Goal: Information Seeking & Learning: Learn about a topic

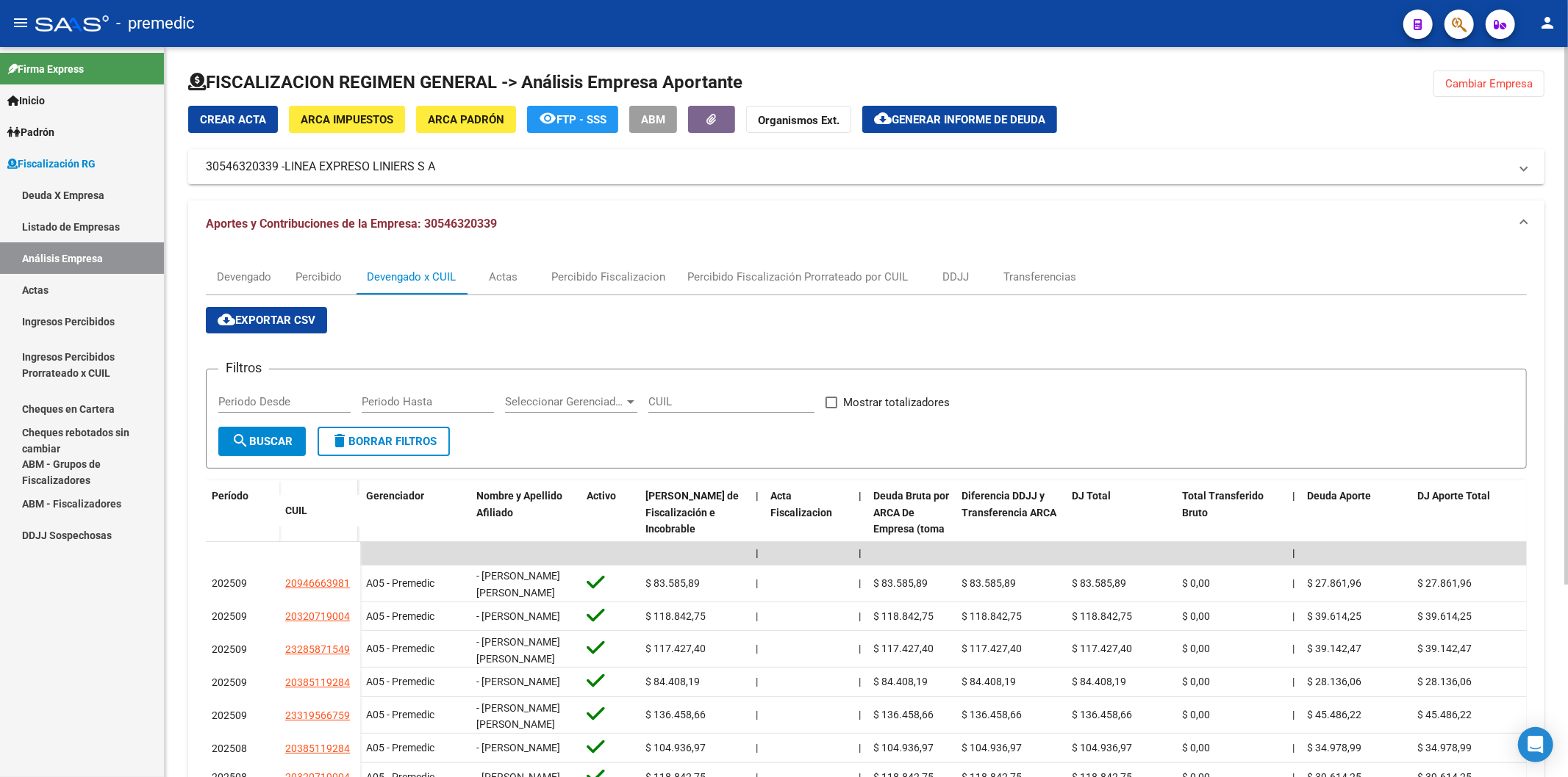
scroll to position [82, 0]
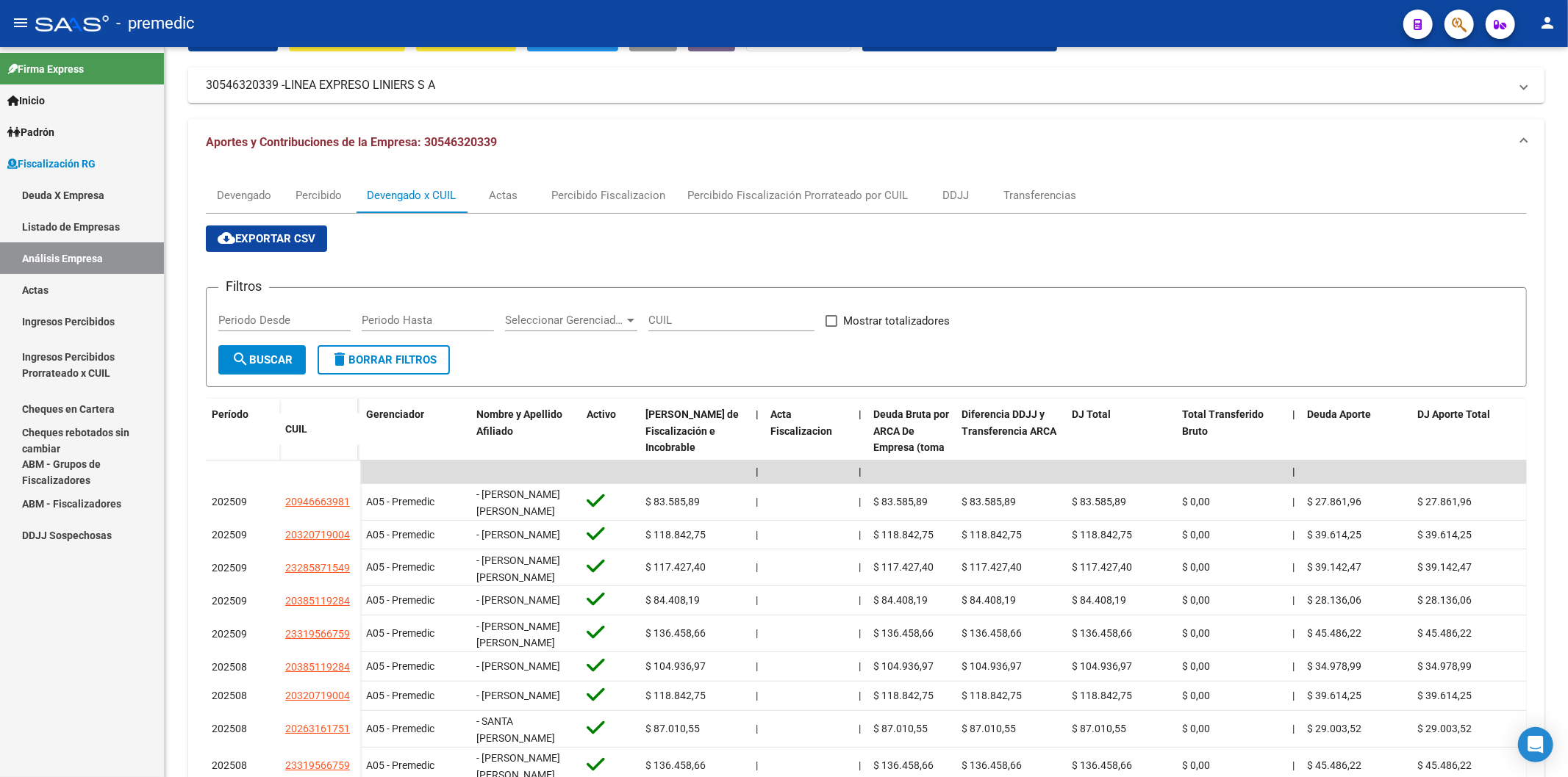
click at [86, 186] on link "Deuda X Empresa" at bounding box center [82, 195] width 164 height 32
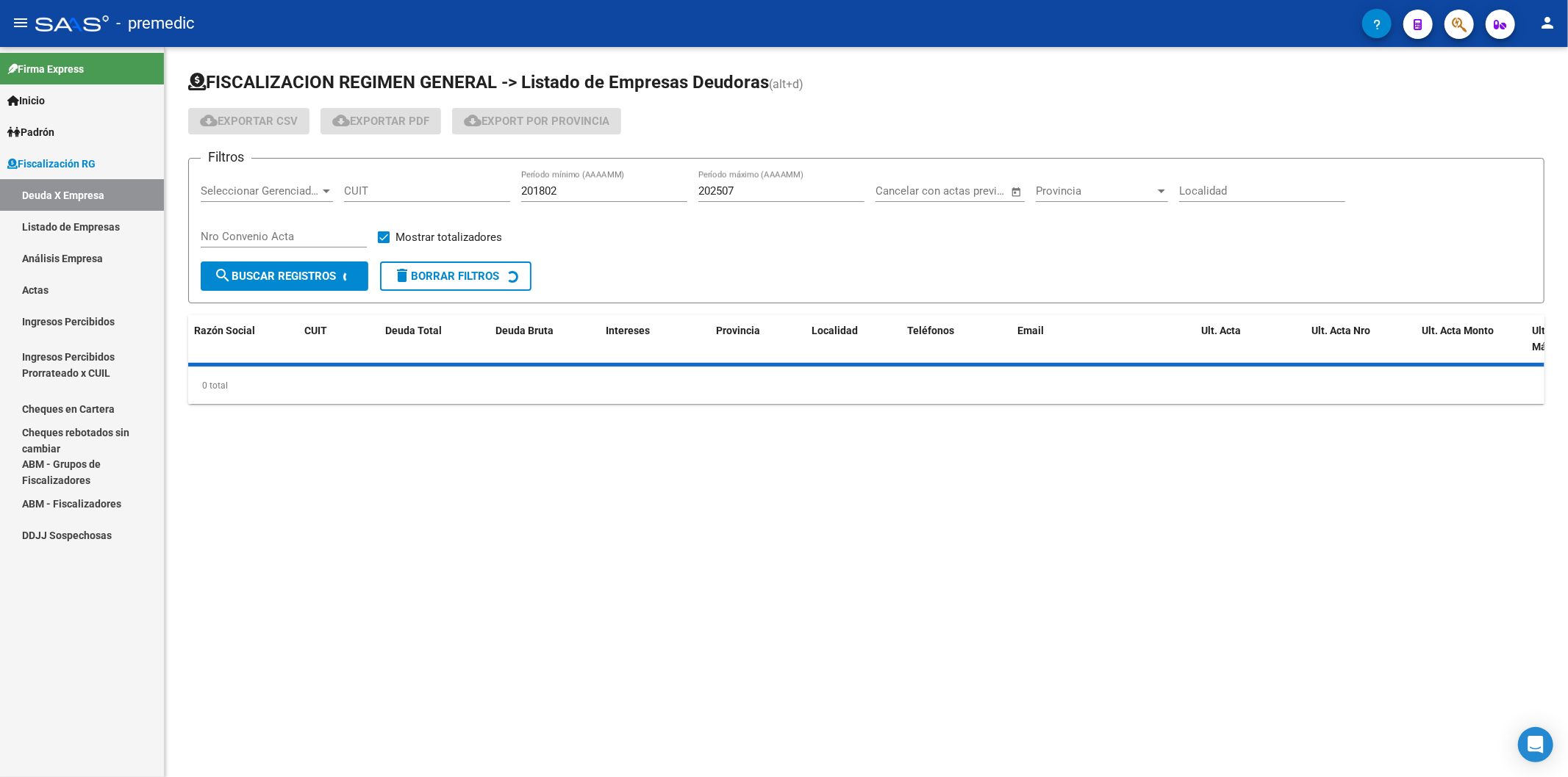
click at [783, 195] on input "202507" at bounding box center [781, 190] width 166 height 13
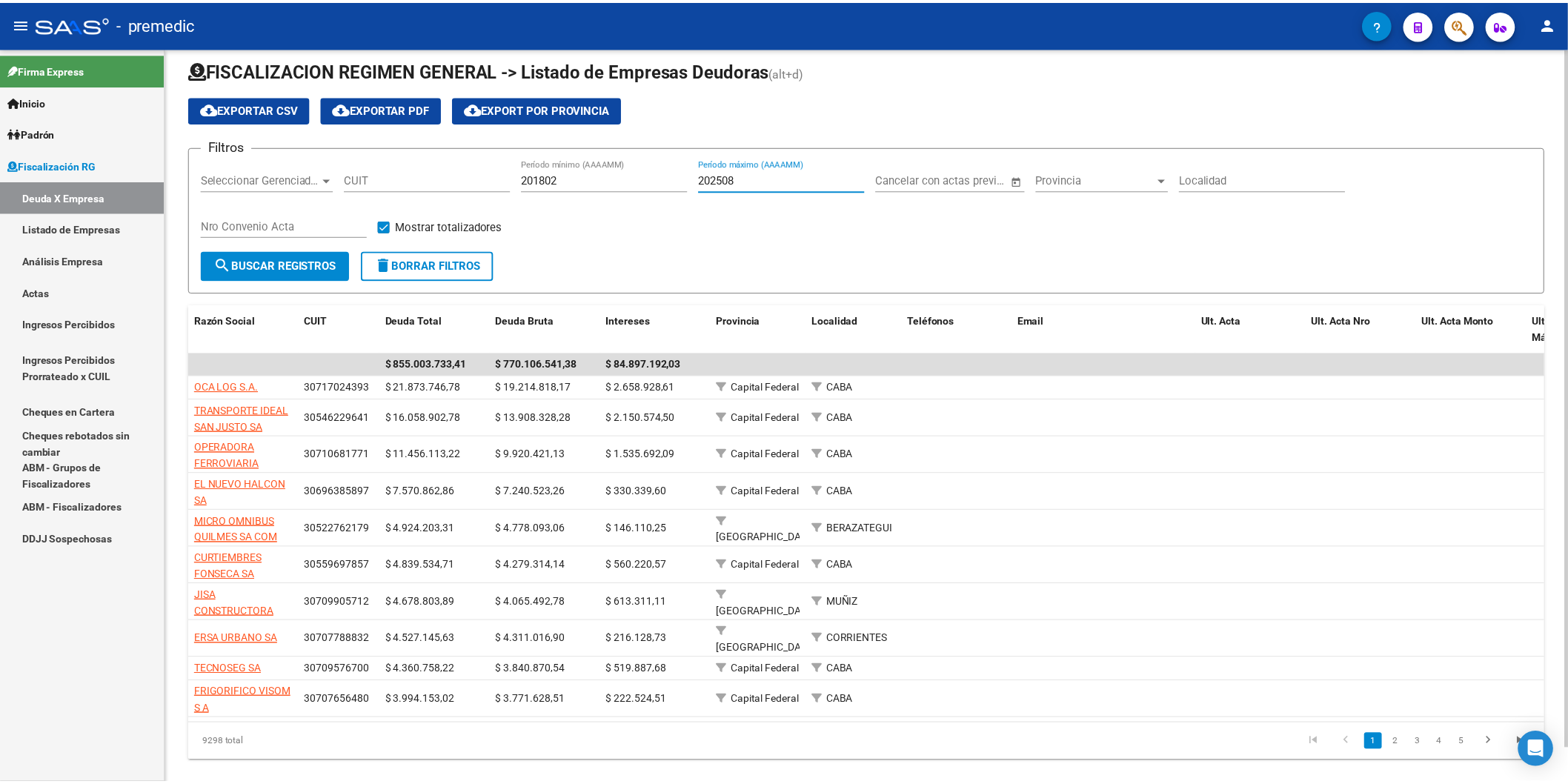
scroll to position [36, 0]
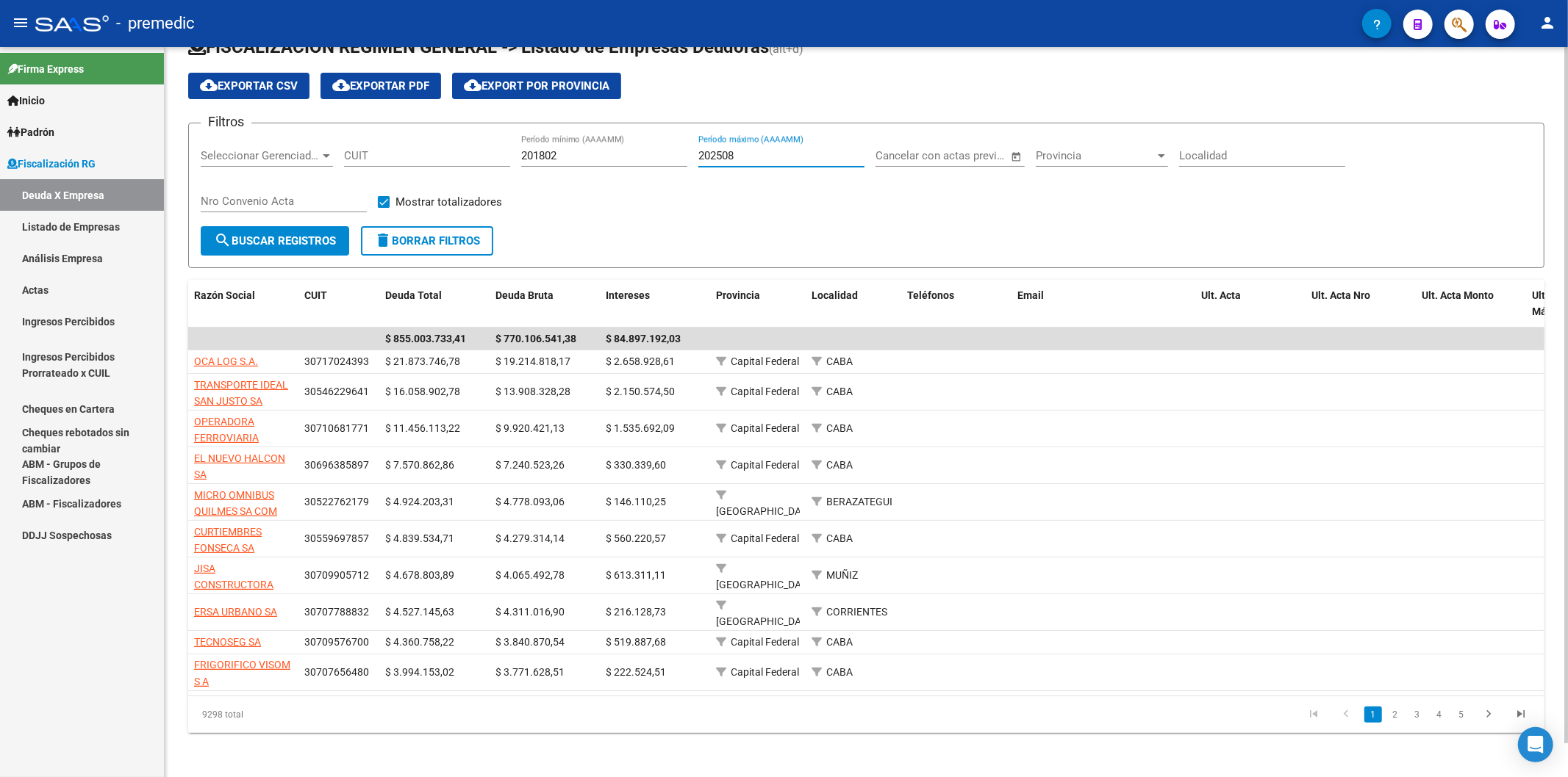
type input "202508"
click at [663, 221] on div "Filtros Seleccionar Gerenciador Seleccionar Gerenciador CUIT 201802 Período mín…" at bounding box center [866, 181] width 1331 height 91
click at [635, 230] on form "Filtros Seleccionar Gerenciador Seleccionar Gerenciador CUIT 201802 Período mín…" at bounding box center [866, 195] width 1356 height 145
drag, startPoint x: 644, startPoint y: 252, endPoint x: 637, endPoint y: 218, distance: 34.7
click at [549, 236] on form "Filtros Seleccionar Gerenciador Seleccionar Gerenciador CUIT 201802 Período mín…" at bounding box center [866, 195] width 1356 height 145
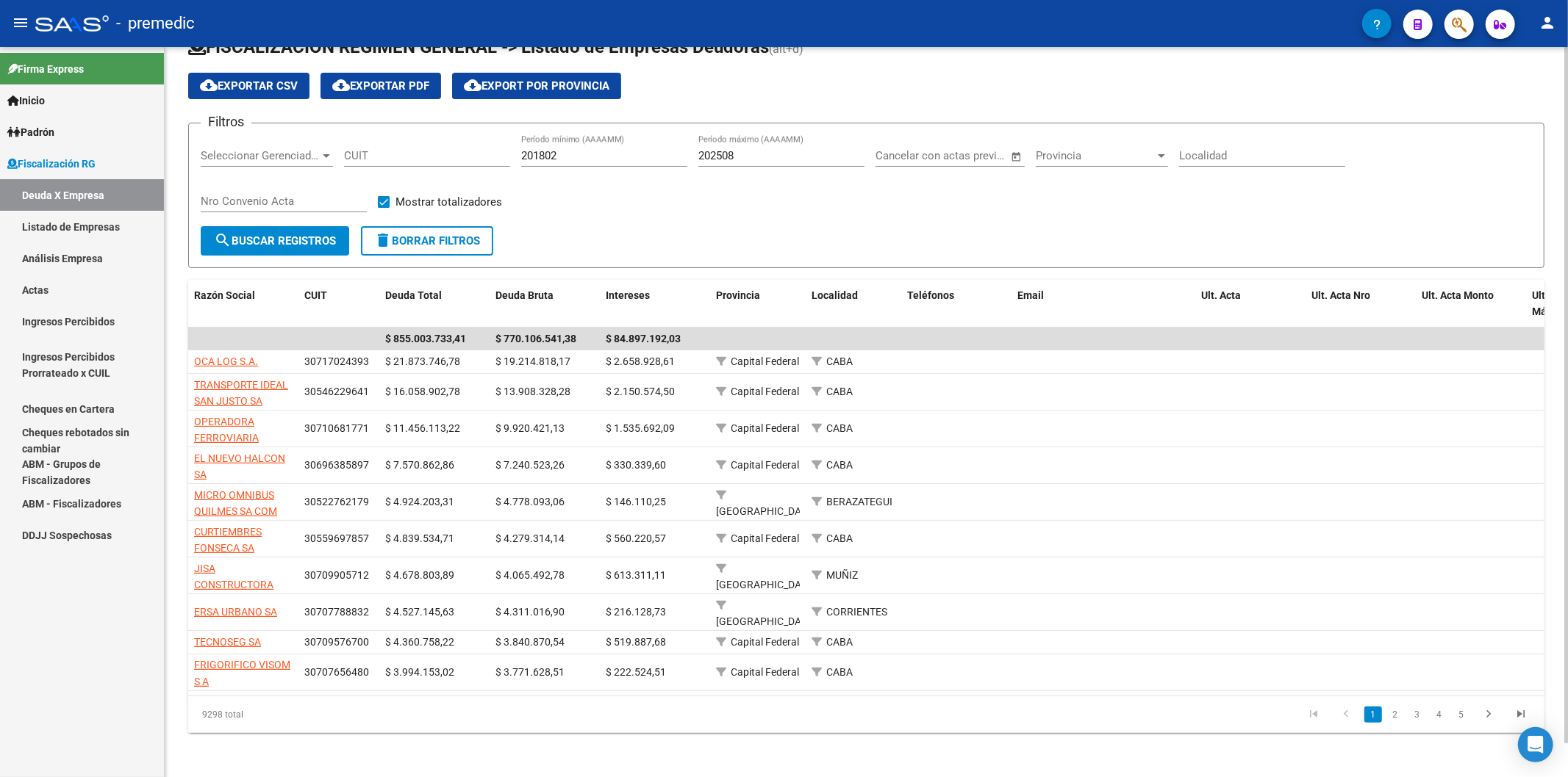
click at [669, 214] on div "Filtros Seleccionar Gerenciador Seleccionar Gerenciador CUIT 201802 Período mín…" at bounding box center [866, 181] width 1331 height 91
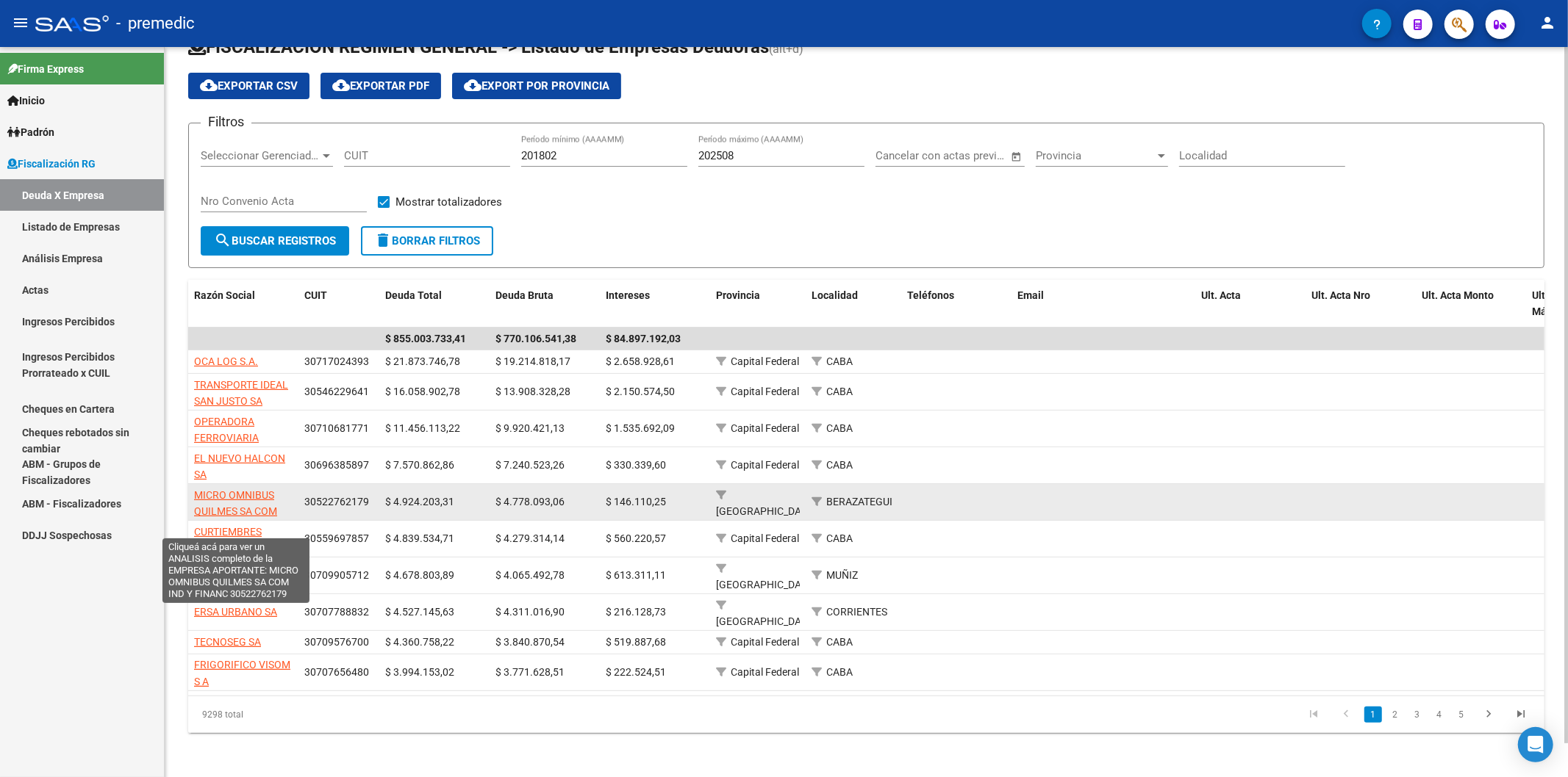
click at [251, 472] on span "MICRO OMNIBUS QUILMES SA COM IND Y FINANC" at bounding box center [236, 511] width 83 height 45
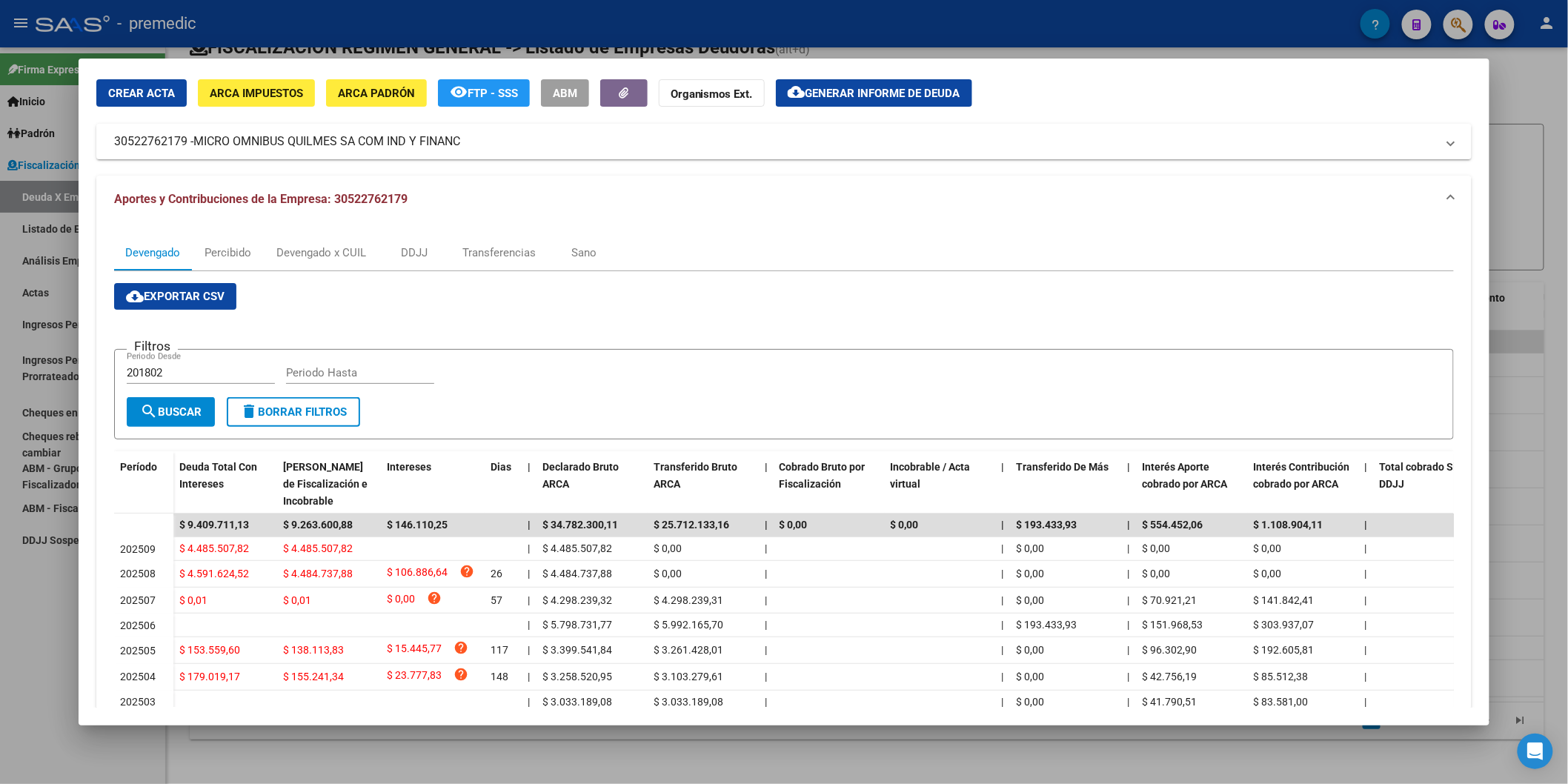
scroll to position [82, 0]
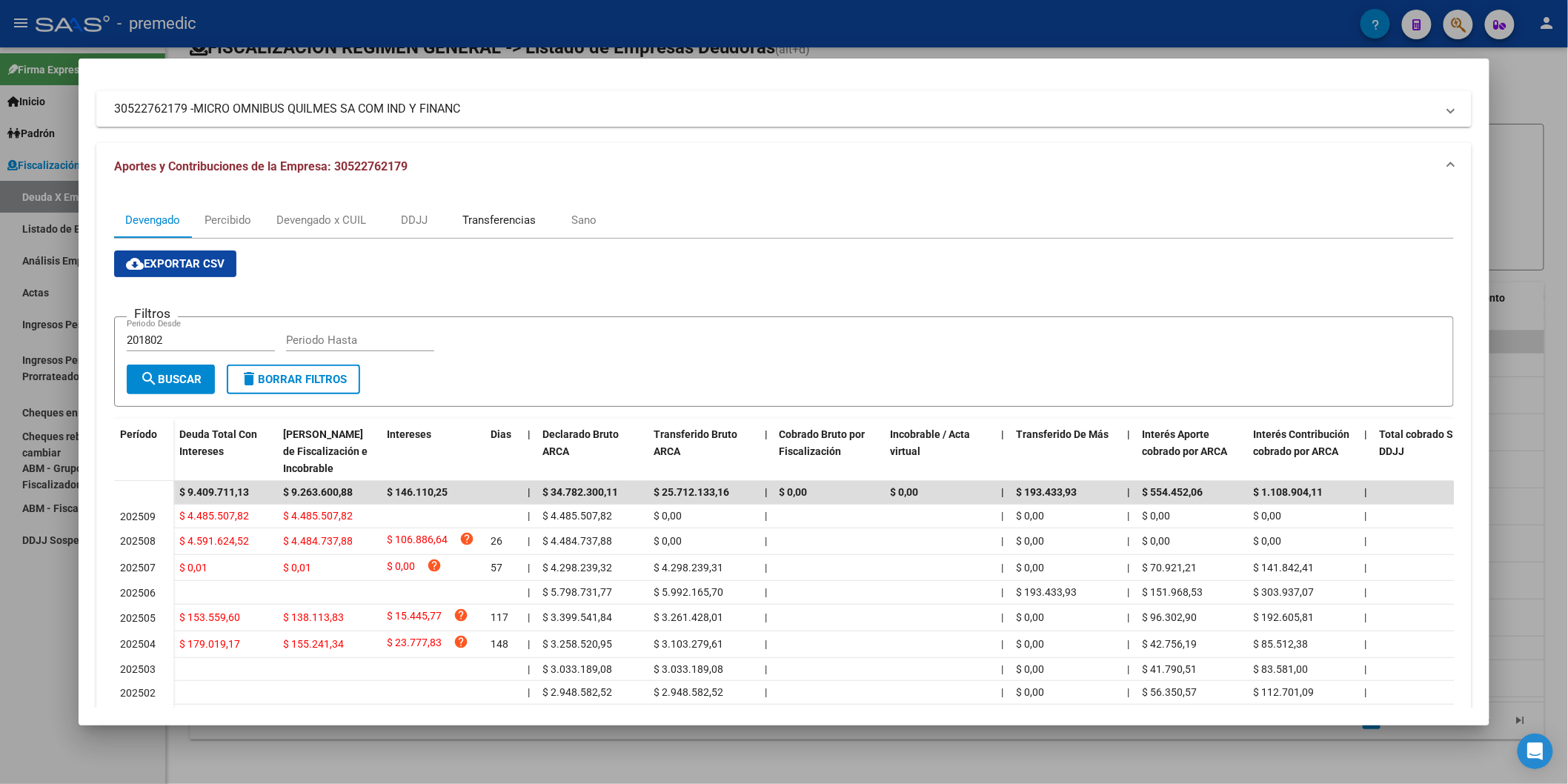
click at [506, 213] on div "Transferencias" at bounding box center [499, 220] width 73 height 16
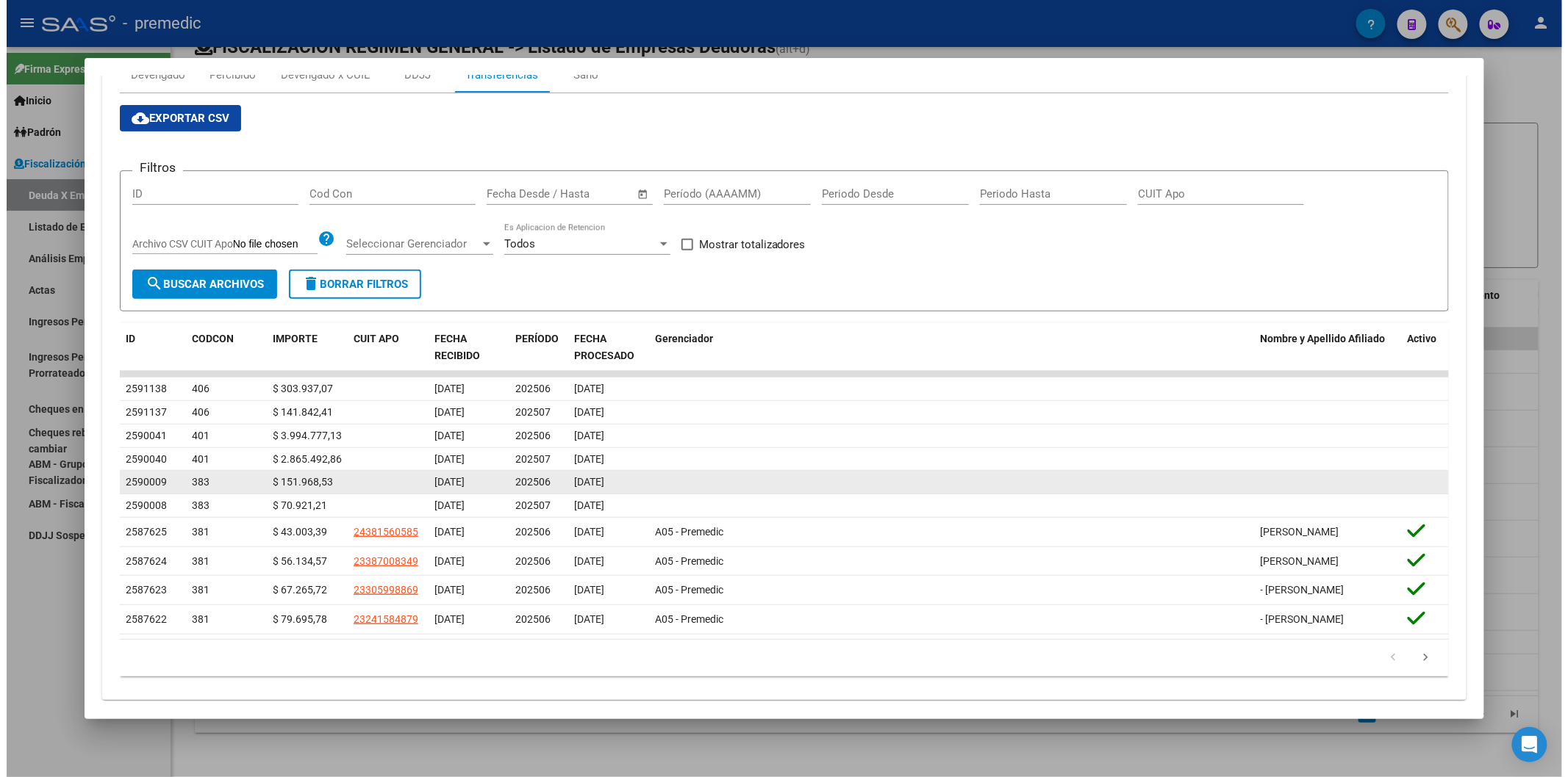
scroll to position [245, 0]
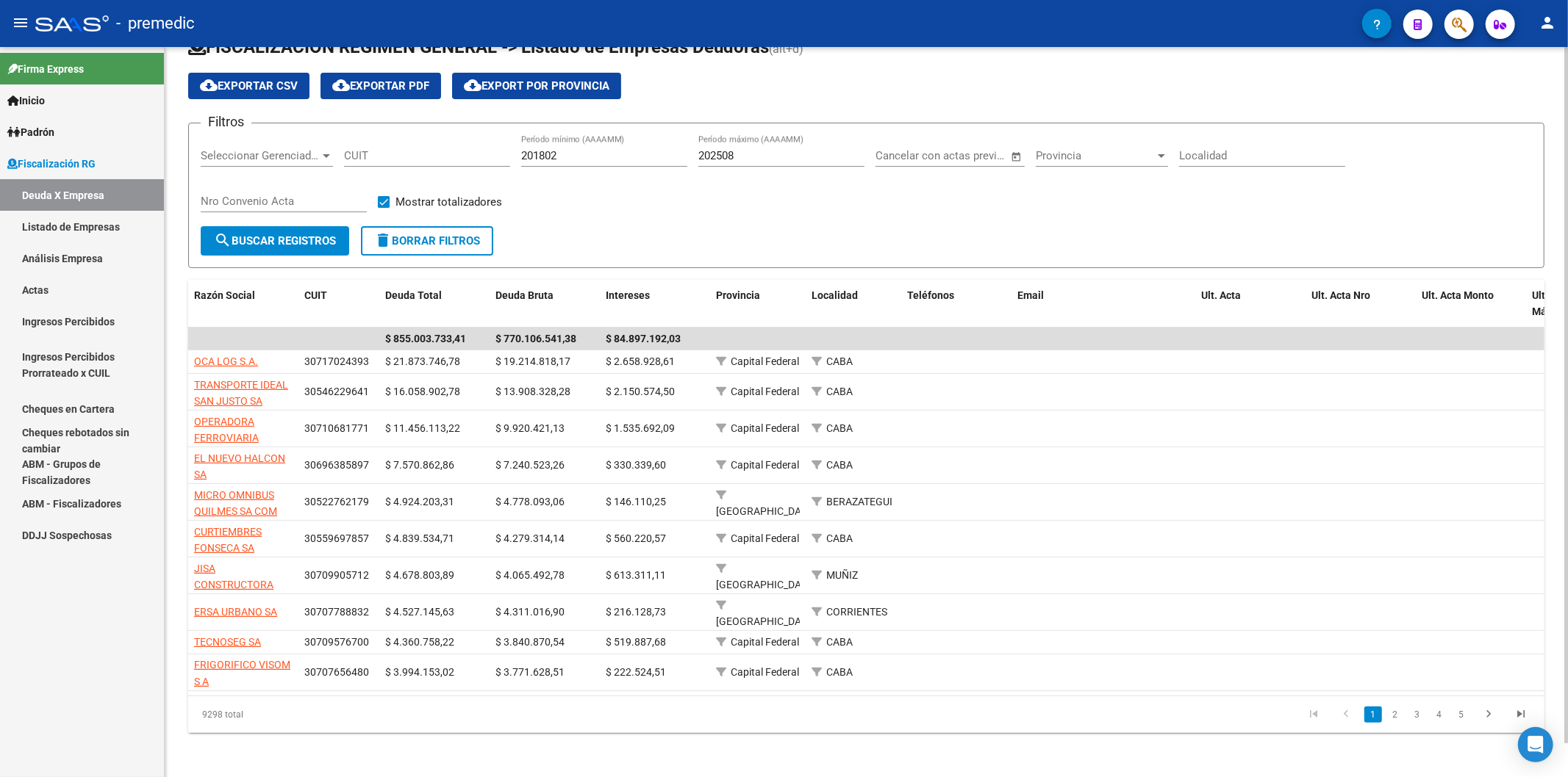
click at [709, 263] on form "Filtros Seleccionar Gerenciador Seleccionar Gerenciador CUIT 201802 Período mín…" at bounding box center [866, 195] width 1356 height 145
drag, startPoint x: 544, startPoint y: 244, endPoint x: 351, endPoint y: 228, distance: 193.7
click at [351, 229] on form "Filtros Seleccionar Gerenciador Seleccionar Gerenciador CUIT 201802 Período mín…" at bounding box center [866, 195] width 1356 height 145
click at [781, 210] on div "Filtros Seleccionar Gerenciador Seleccionar Gerenciador CUIT 201802 Período mín…" at bounding box center [866, 181] width 1331 height 91
click at [60, 262] on link "Análisis Empresa" at bounding box center [82, 259] width 164 height 32
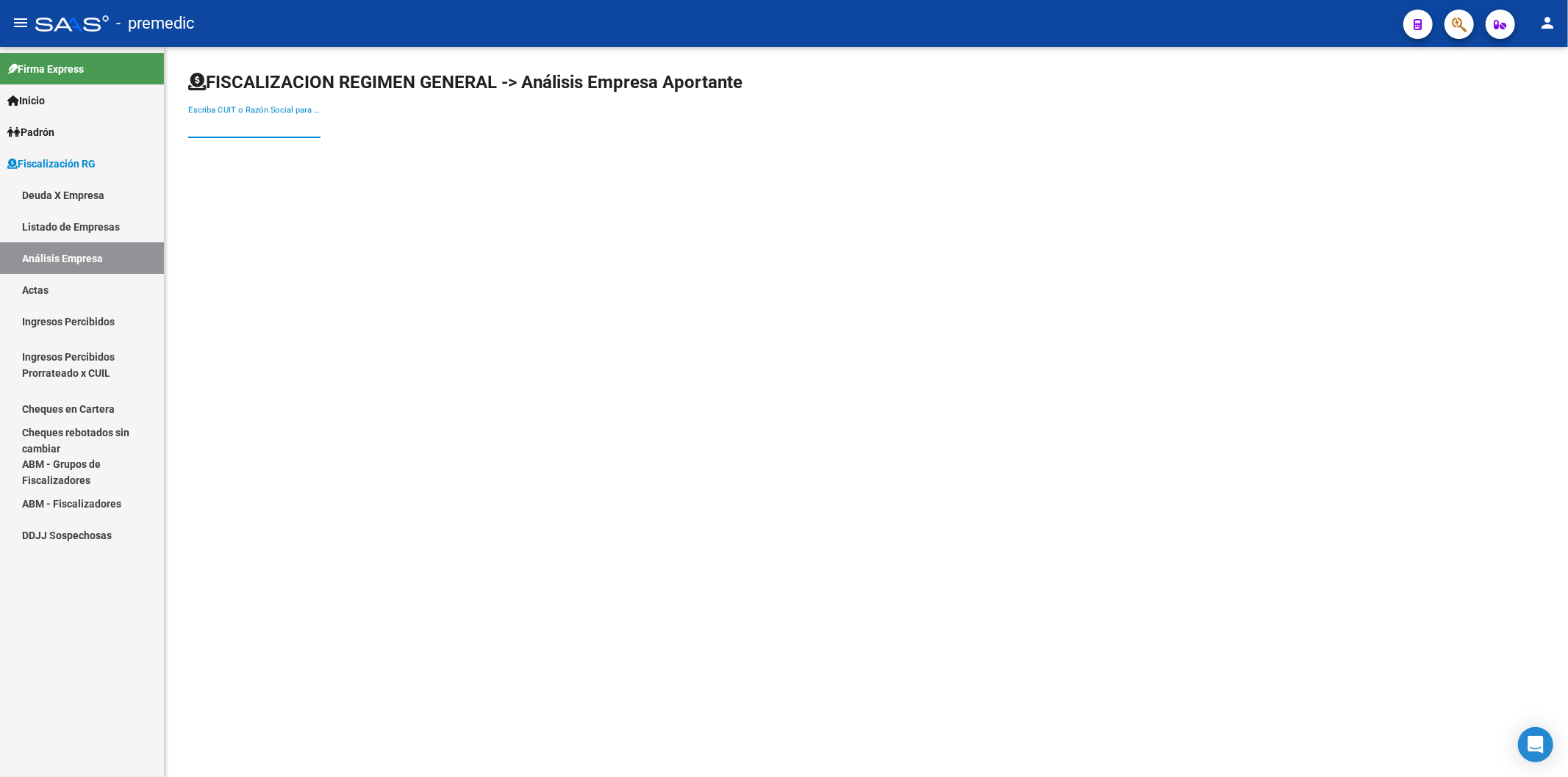
click at [295, 127] on input "Escriba CUIT o Razón Social para buscar" at bounding box center [254, 126] width 132 height 13
type input "linea expreso"
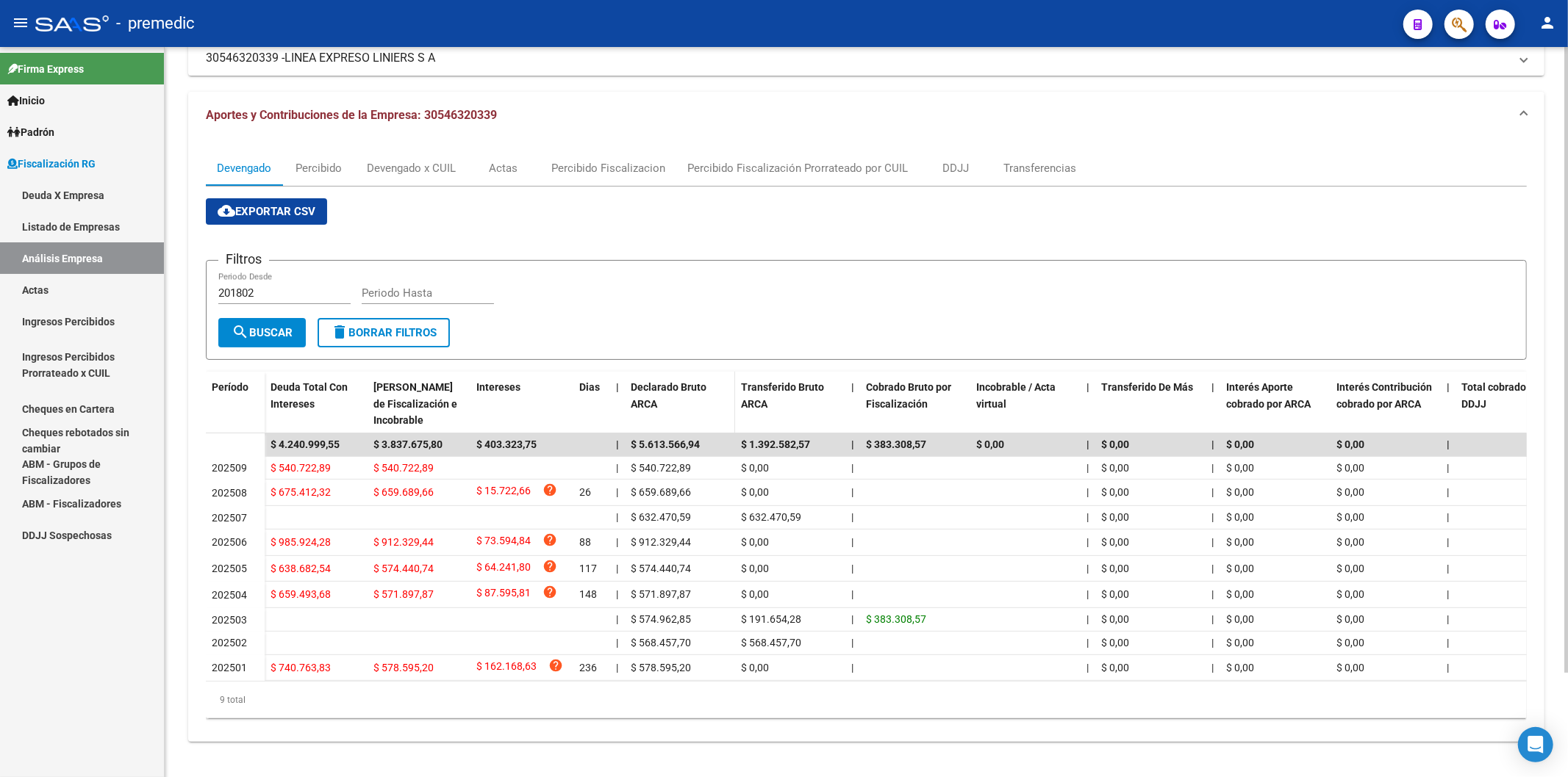
scroll to position [122, 0]
click at [707, 273] on div "Filtros 201802 Periodo Desde Periodo Hasta" at bounding box center [866, 295] width 1296 height 45
click at [806, 217] on div "cloud_download Exportar CSV Filtros 201802 Periodo Desde Periodo Hasta search B…" at bounding box center [866, 458] width 1321 height 520
click at [391, 160] on div "Devengado x CUIL" at bounding box center [411, 168] width 89 height 16
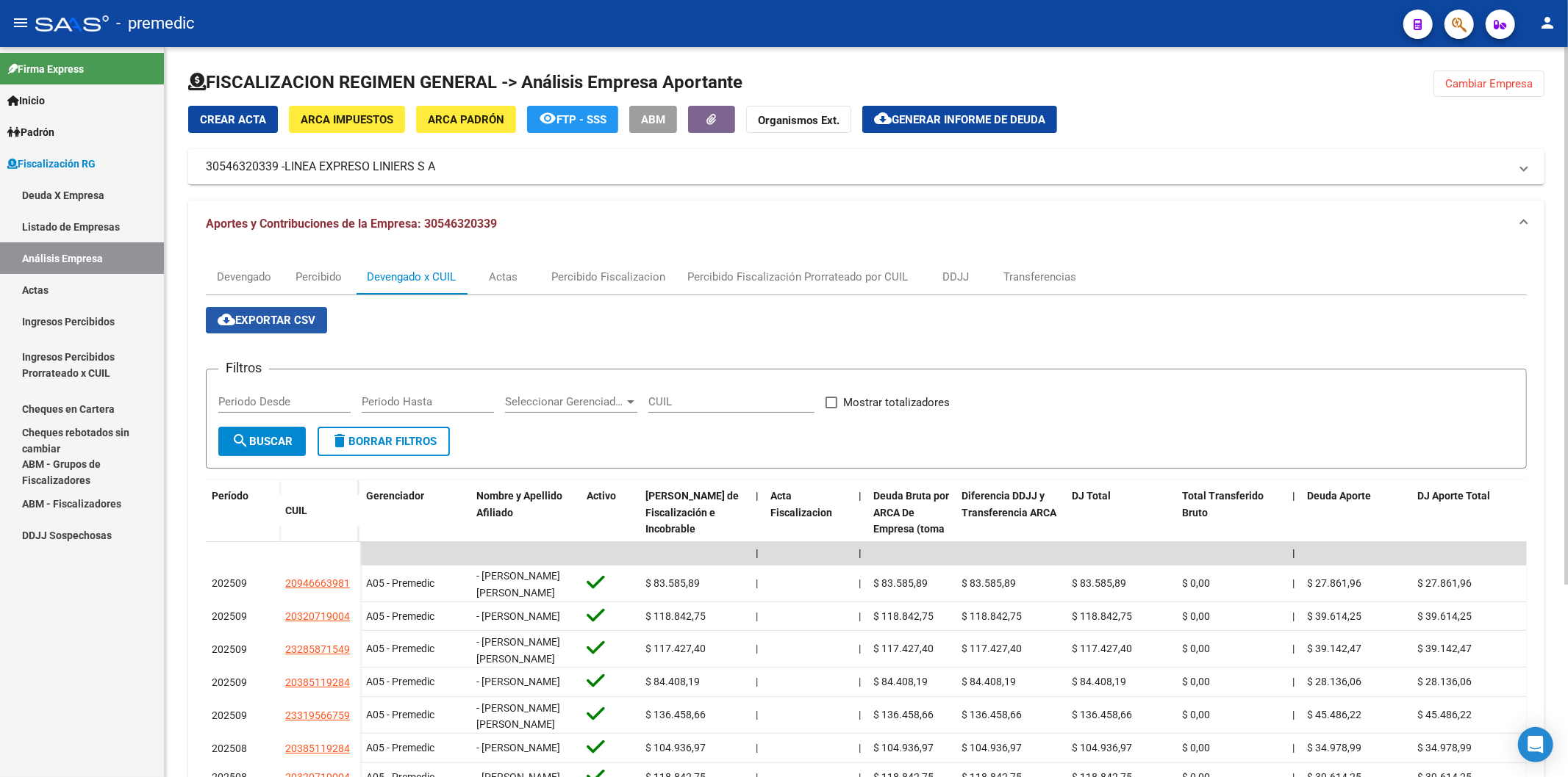
click at [277, 317] on span "cloud_download Exportar CSV" at bounding box center [266, 320] width 98 height 13
